Goal: Transaction & Acquisition: Obtain resource

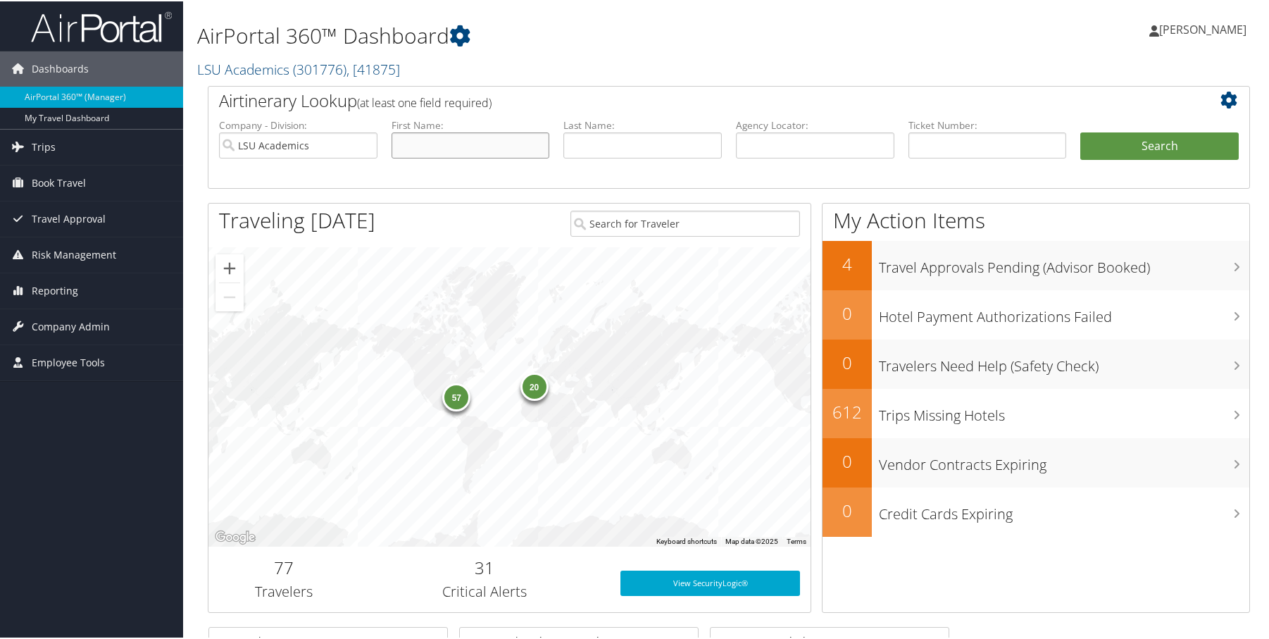
click at [454, 163] on li "First Name:" at bounding box center [471, 149] width 173 height 65
type input "Mst"
type input "Tamanna"
click at [1080, 131] on button "Search" at bounding box center [1159, 145] width 158 height 28
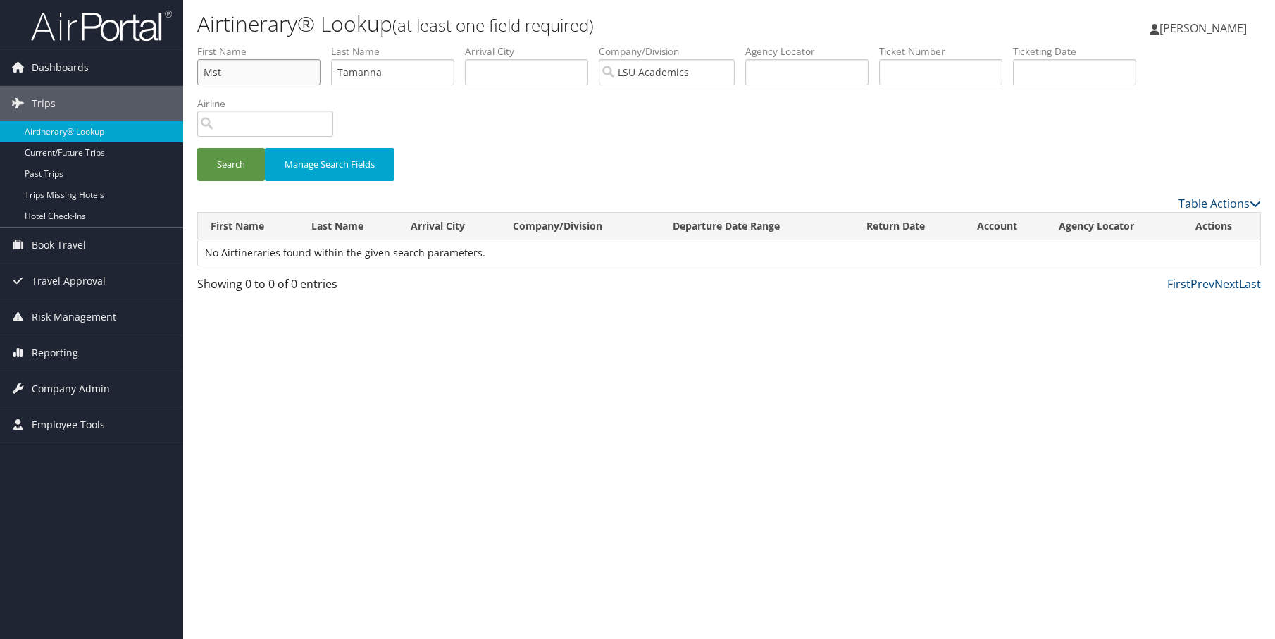
click at [269, 73] on input "Mst" at bounding box center [258, 72] width 123 height 26
click at [232, 162] on button "Search" at bounding box center [231, 164] width 68 height 33
click at [373, 82] on input "Tamanna" at bounding box center [392, 72] width 123 height 26
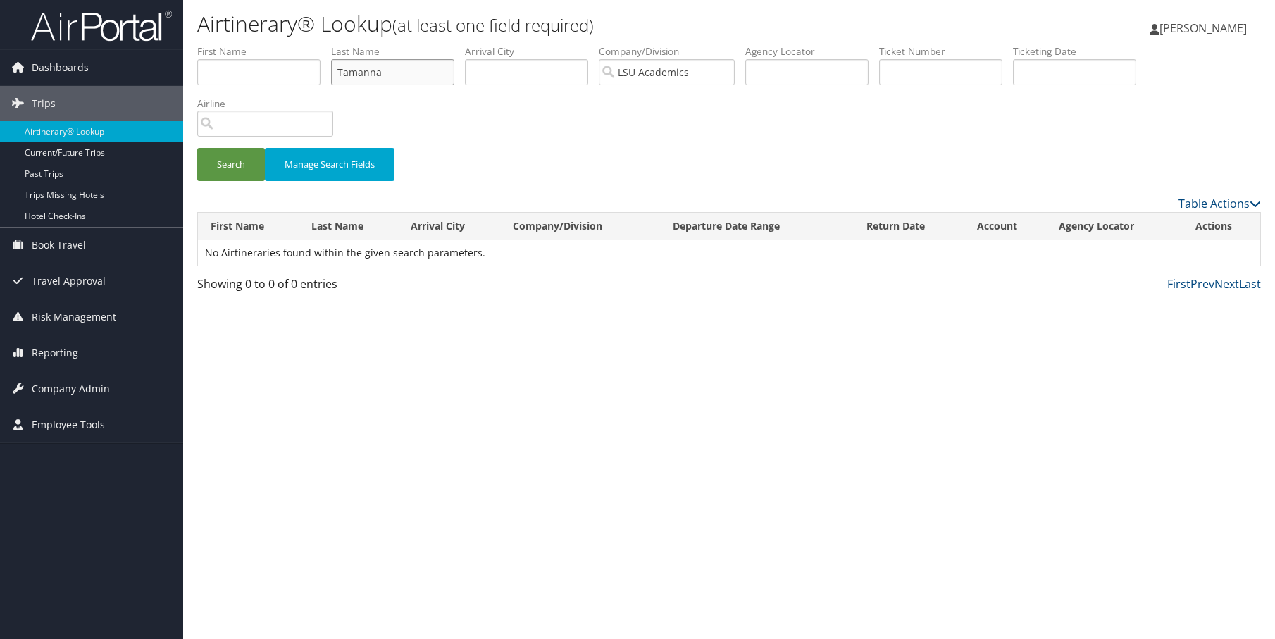
click at [373, 82] on input "Tamanna" at bounding box center [392, 72] width 123 height 26
click at [265, 82] on input "text" at bounding box center [258, 72] width 123 height 26
type input "Mst"
click at [234, 171] on button "Search" at bounding box center [231, 164] width 68 height 33
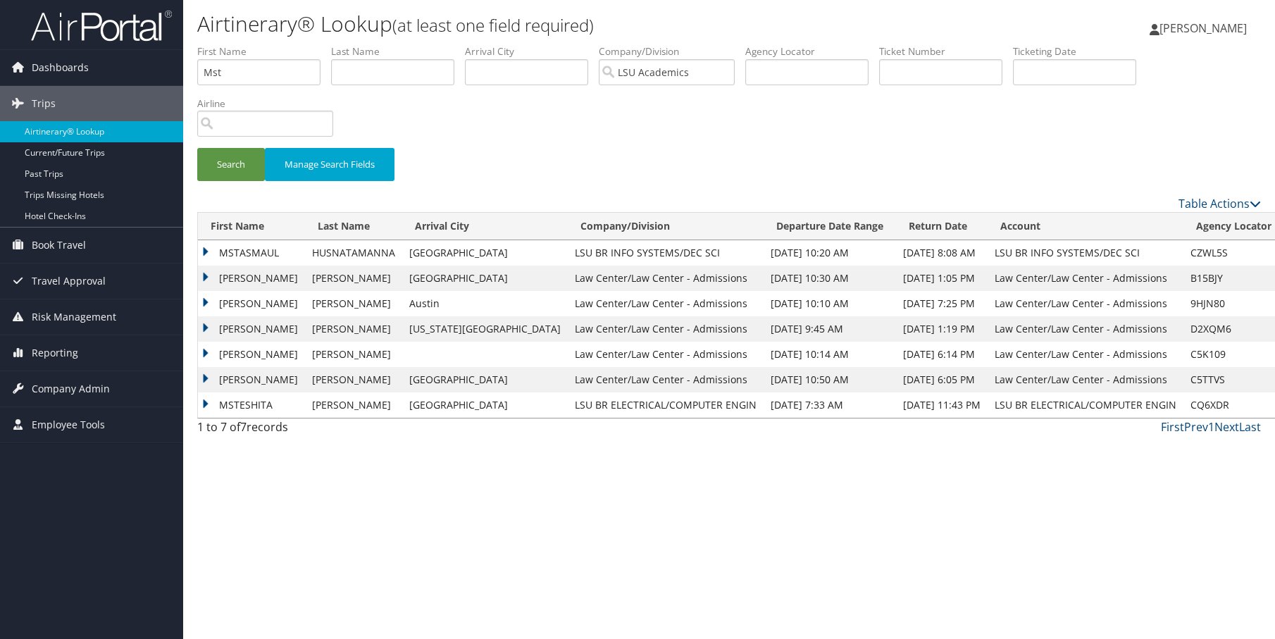
drag, startPoint x: 242, startPoint y: 251, endPoint x: 249, endPoint y: 256, distance: 8.6
click at [242, 250] on td "MSTASMAUL" at bounding box center [251, 252] width 107 height 25
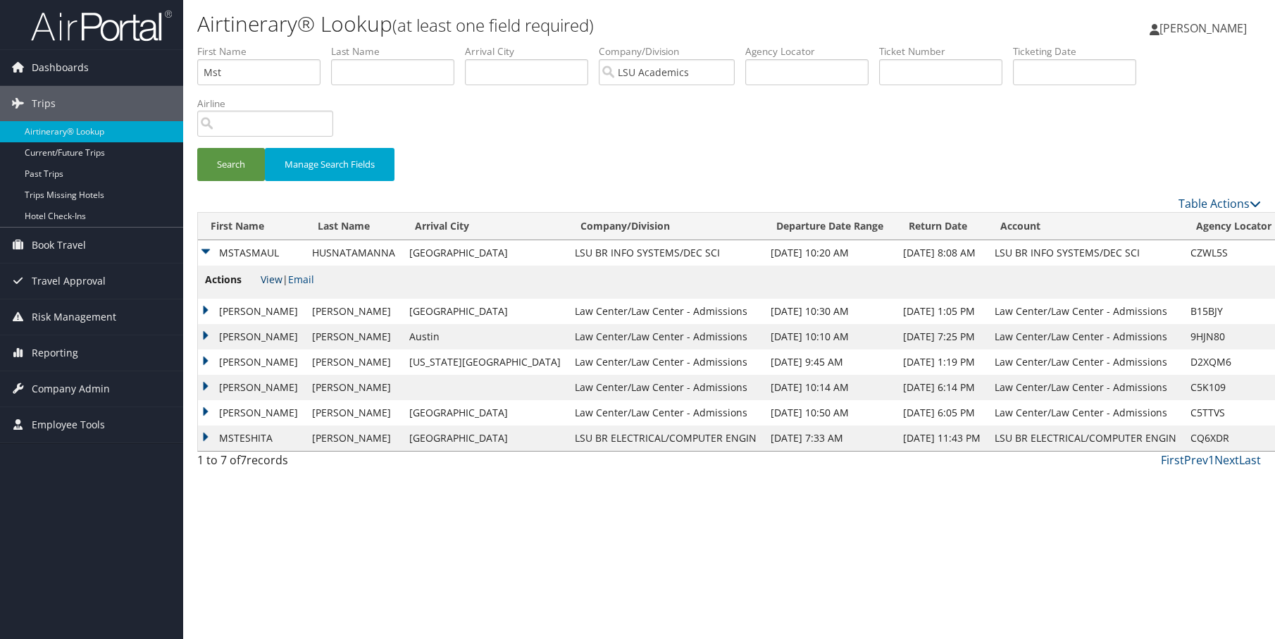
click at [277, 277] on link "View" at bounding box center [272, 279] width 22 height 13
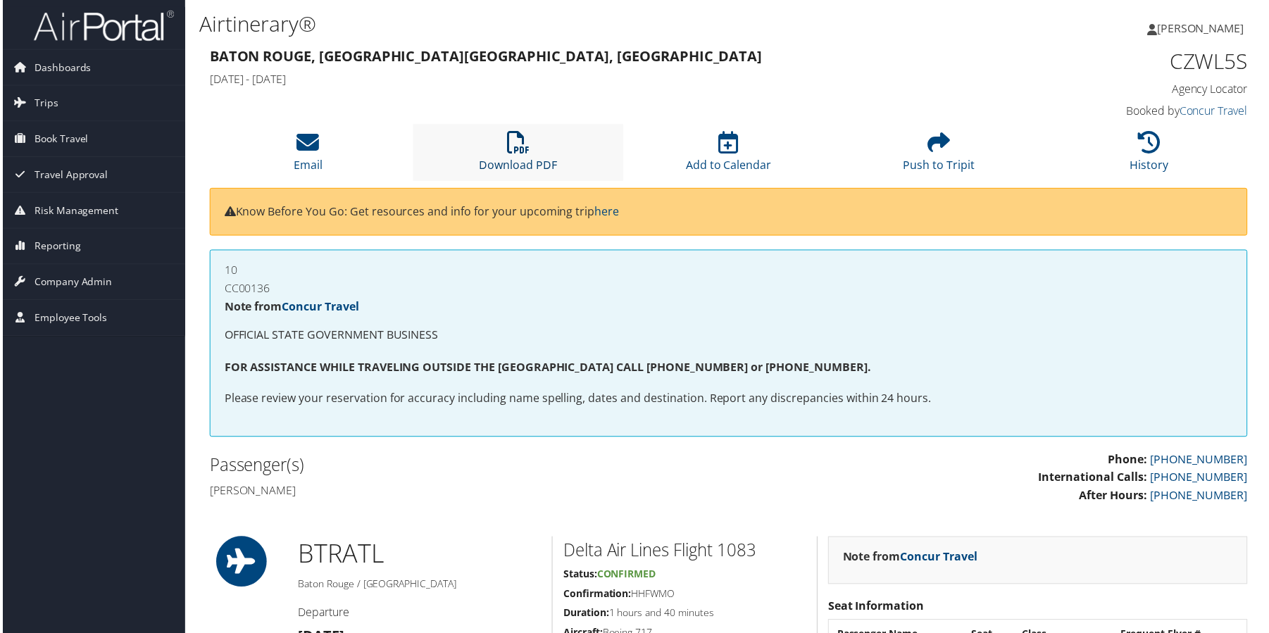
drag, startPoint x: 509, startPoint y: 159, endPoint x: 546, endPoint y: 150, distance: 37.7
click at [509, 159] on link "Download PDF" at bounding box center [518, 156] width 78 height 34
